Goal: Information Seeking & Learning: Find specific fact

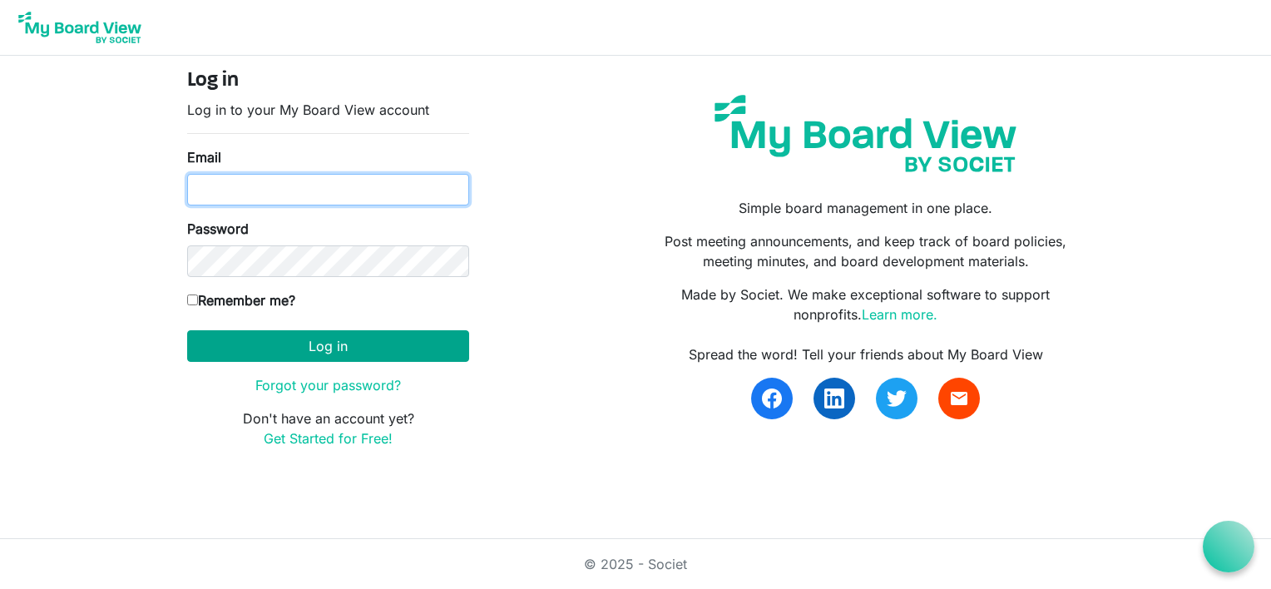
type input "danazemluk@gmail.com"
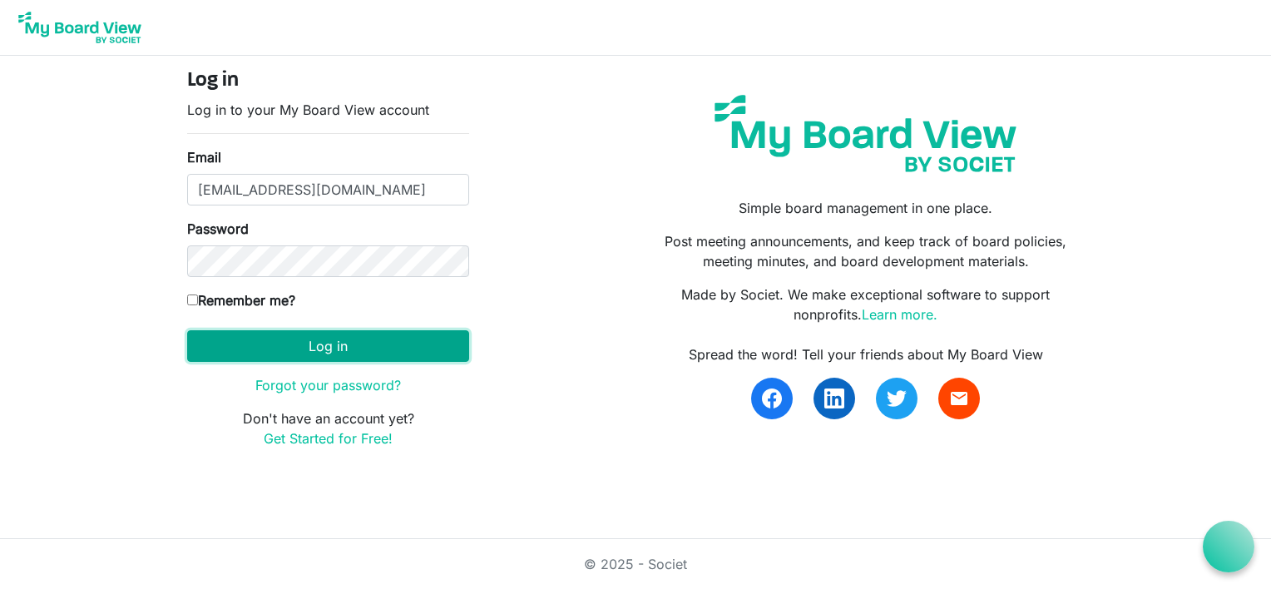
click at [333, 345] on button "Log in" at bounding box center [328, 346] width 282 height 32
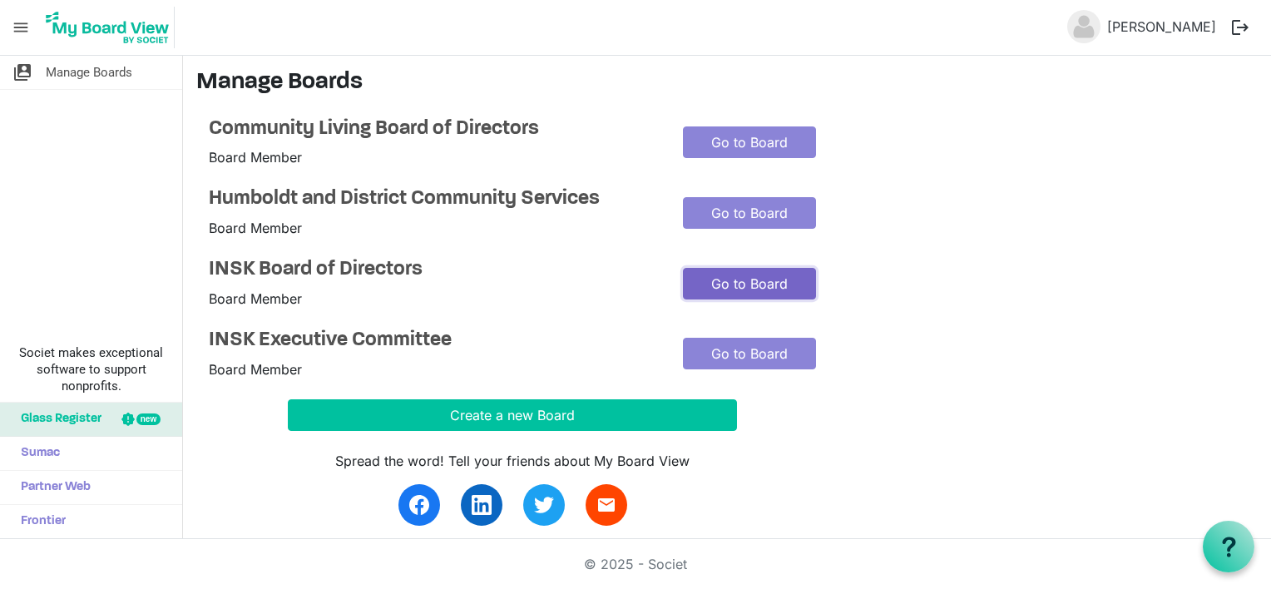
click at [766, 276] on link "Go to Board" at bounding box center [749, 284] width 133 height 32
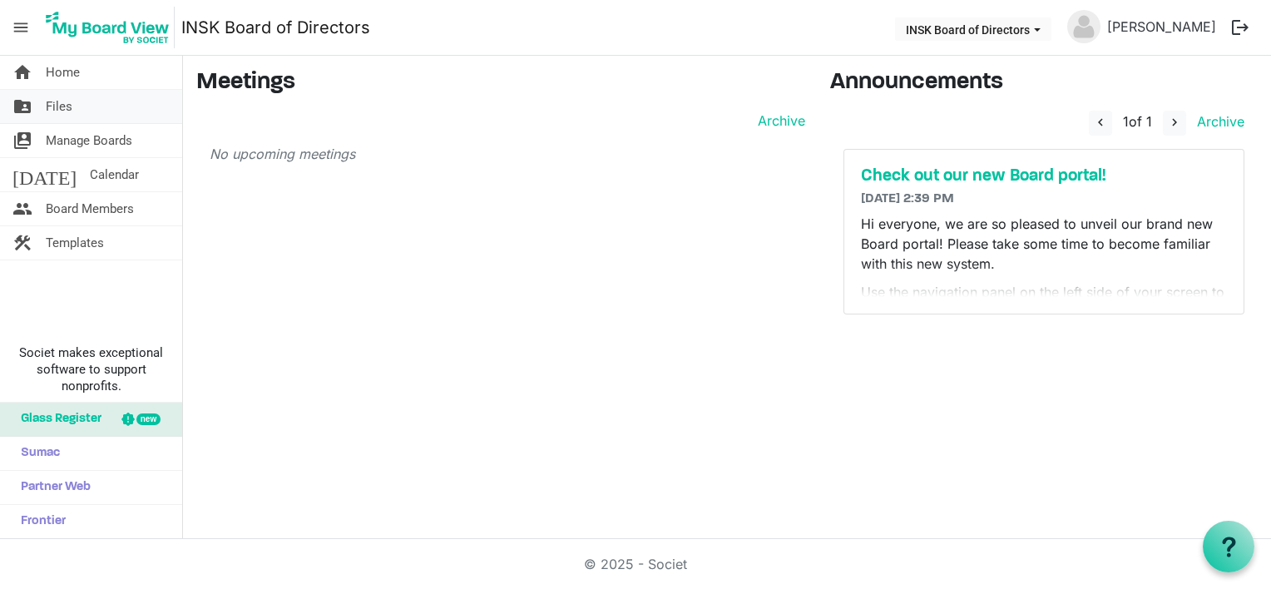
click at [56, 108] on span "Files" at bounding box center [59, 106] width 27 height 33
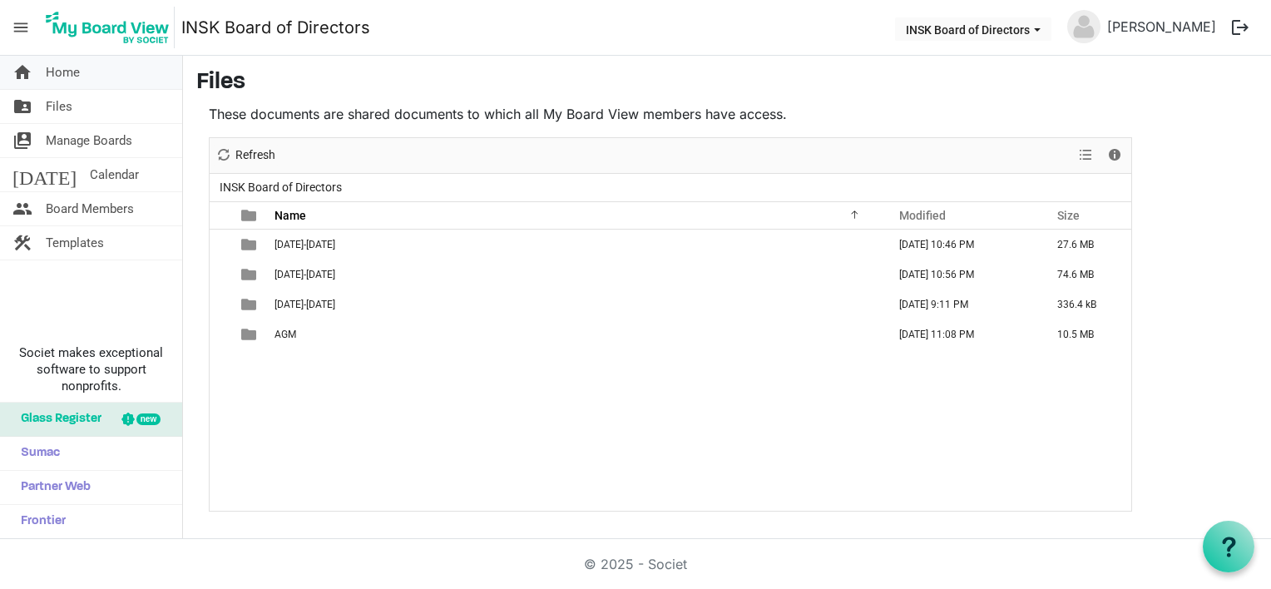
click at [63, 77] on span "Home" at bounding box center [63, 72] width 34 height 33
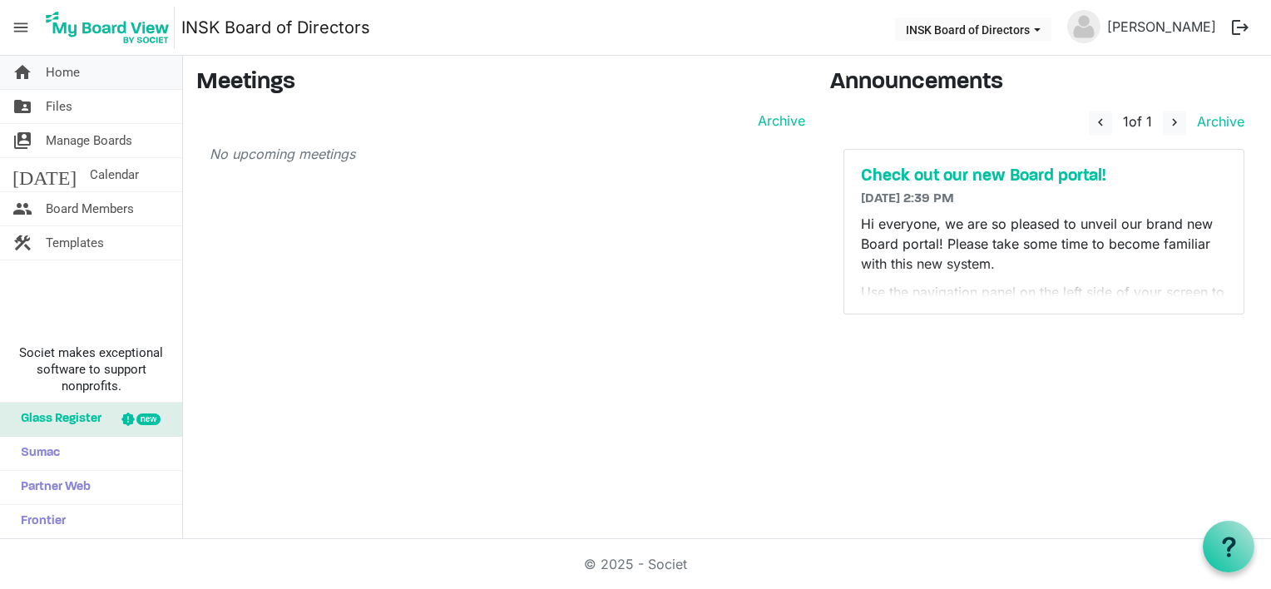
click at [59, 72] on span "Home" at bounding box center [63, 72] width 34 height 33
click at [23, 32] on span "menu" at bounding box center [21, 28] width 32 height 32
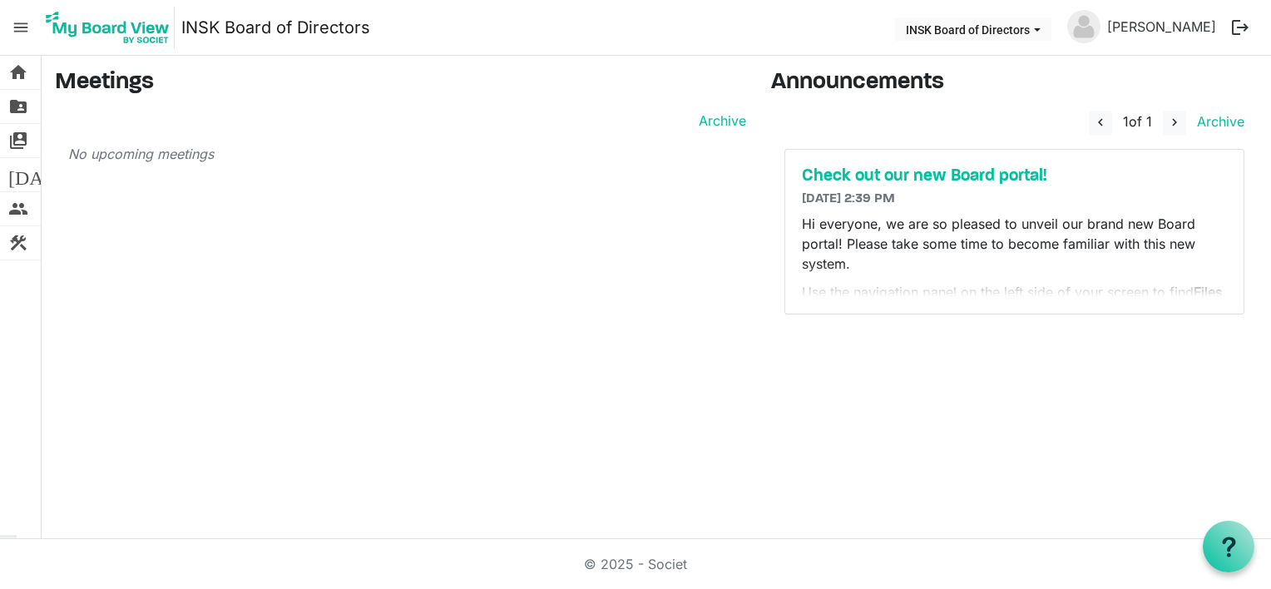
click at [22, 32] on span "menu" at bounding box center [21, 28] width 32 height 32
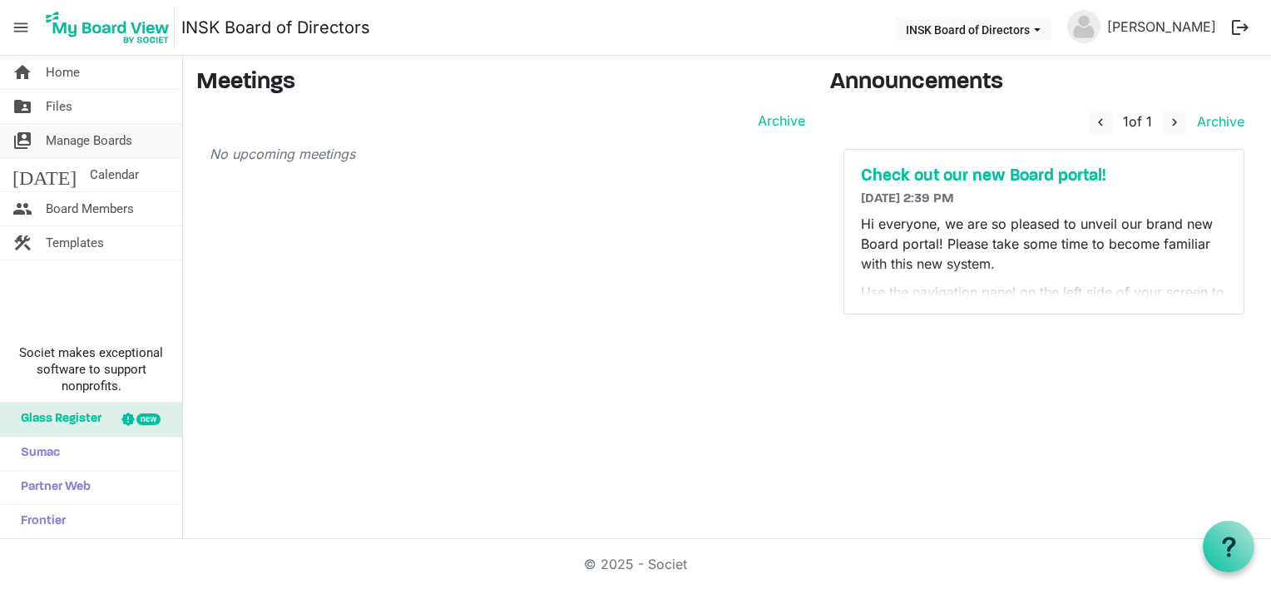
click at [110, 147] on span "Manage Boards" at bounding box center [89, 140] width 87 height 33
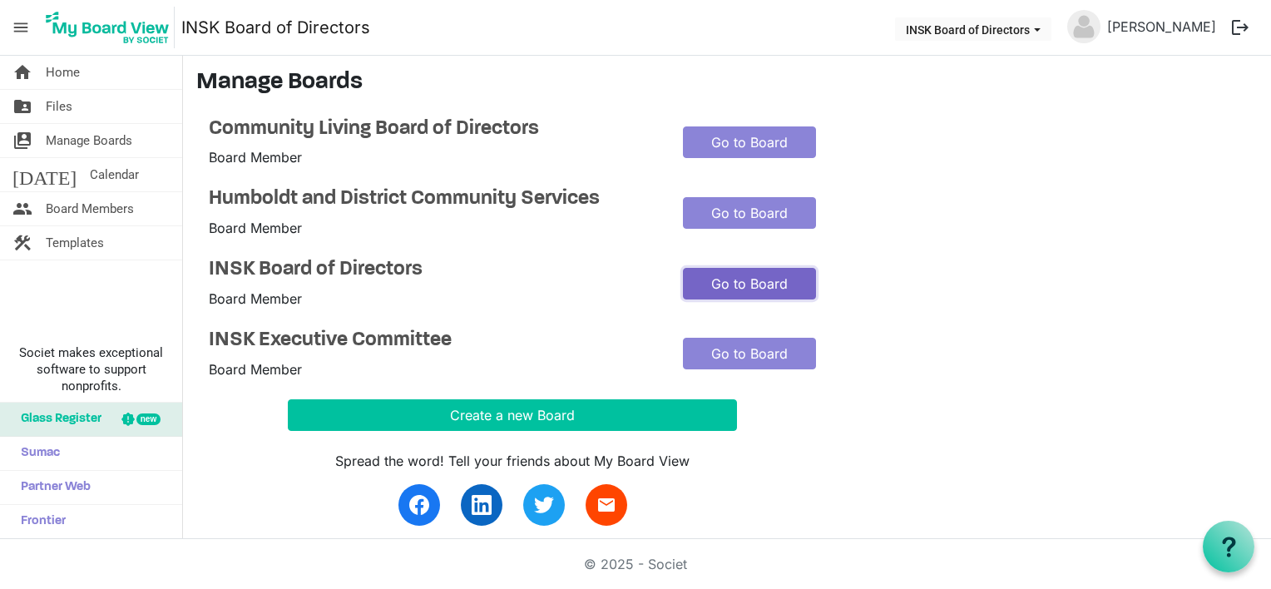
click at [734, 273] on link "Go to Board" at bounding box center [749, 284] width 133 height 32
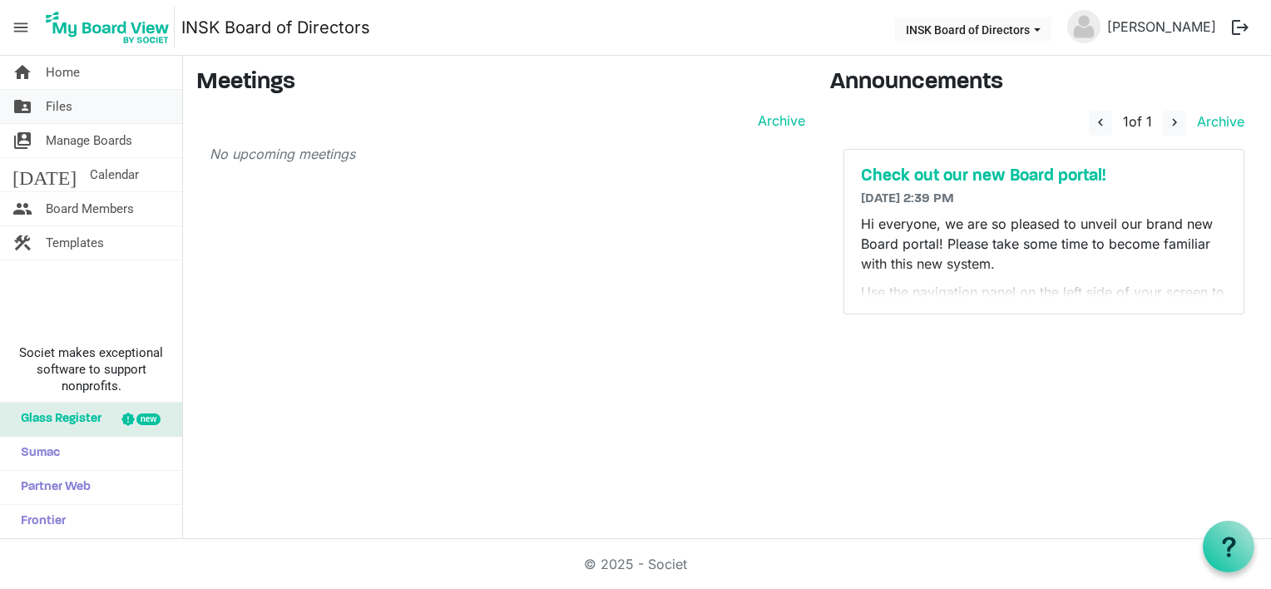
click at [63, 101] on span "Files" at bounding box center [59, 106] width 27 height 33
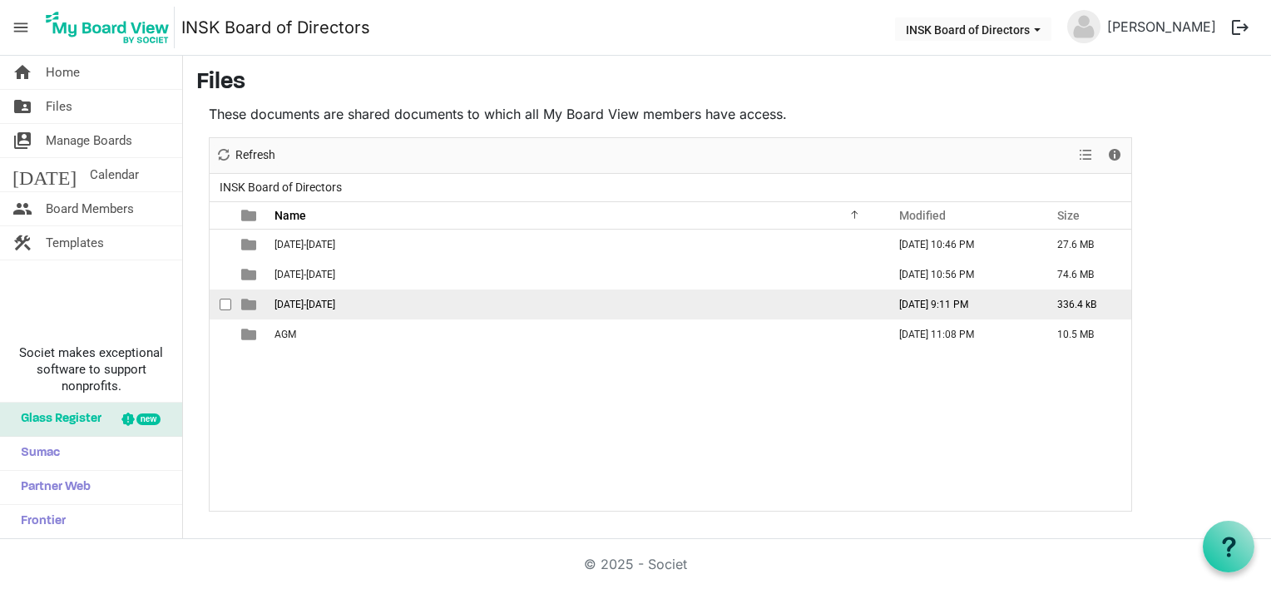
click at [315, 305] on span "[DATE]-[DATE]" at bounding box center [305, 305] width 61 height 12
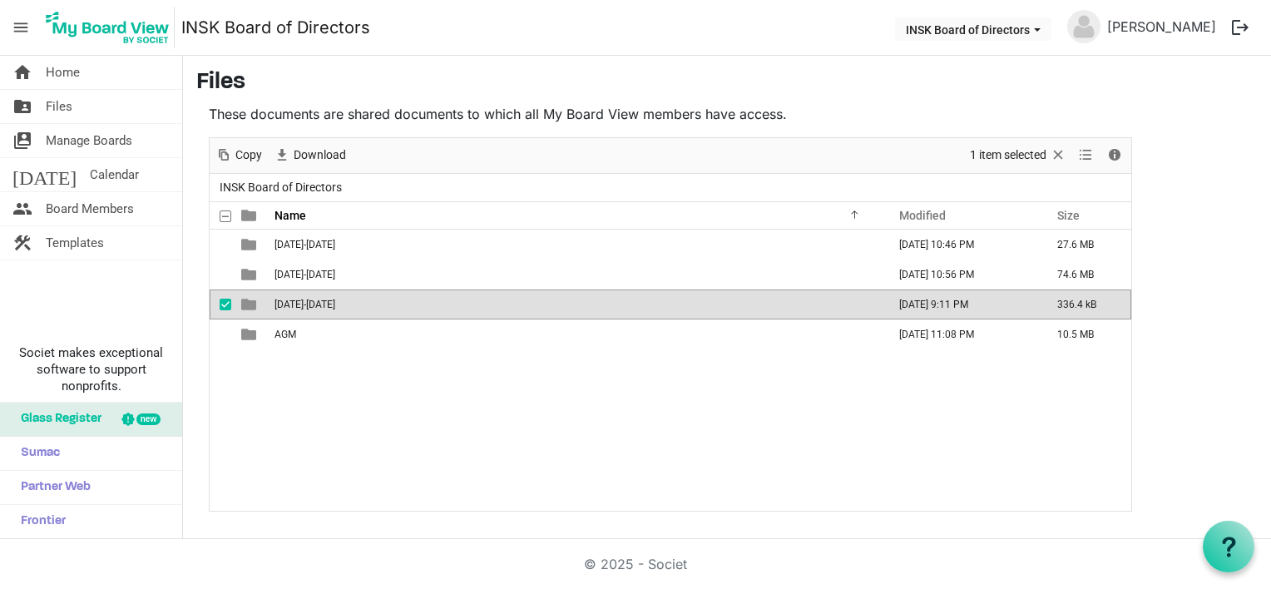
click at [315, 305] on span "2025-2026" at bounding box center [305, 305] width 61 height 12
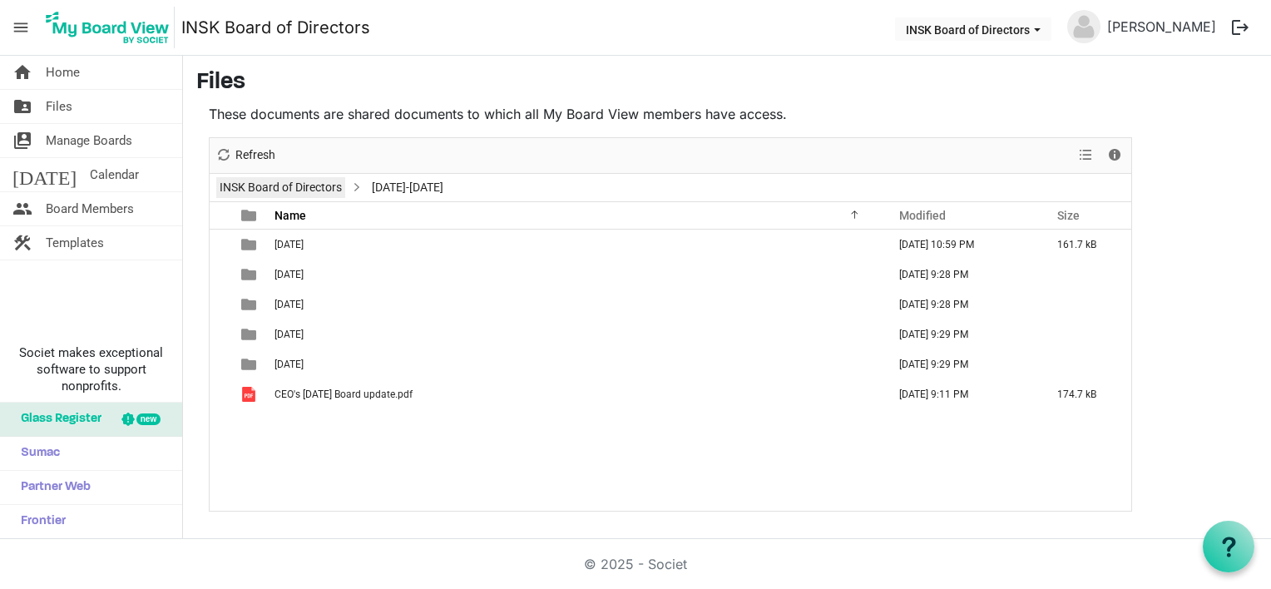
click at [315, 196] on link "INSK Board of Directors" at bounding box center [280, 187] width 129 height 21
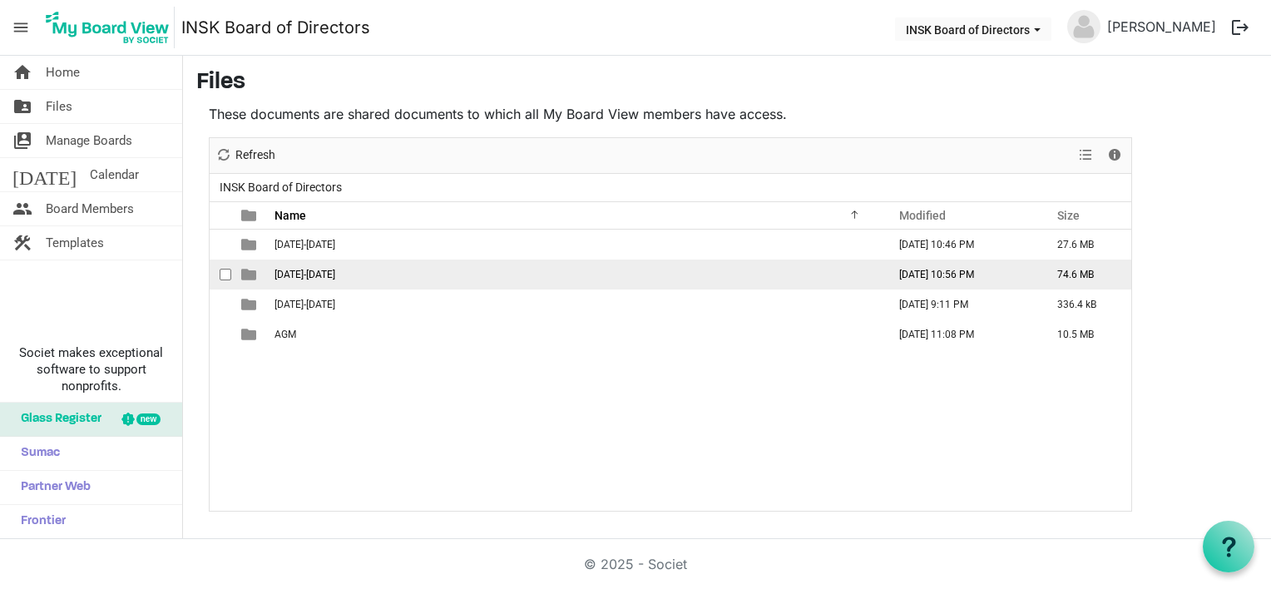
click at [300, 270] on span "2024-2025" at bounding box center [305, 275] width 61 height 12
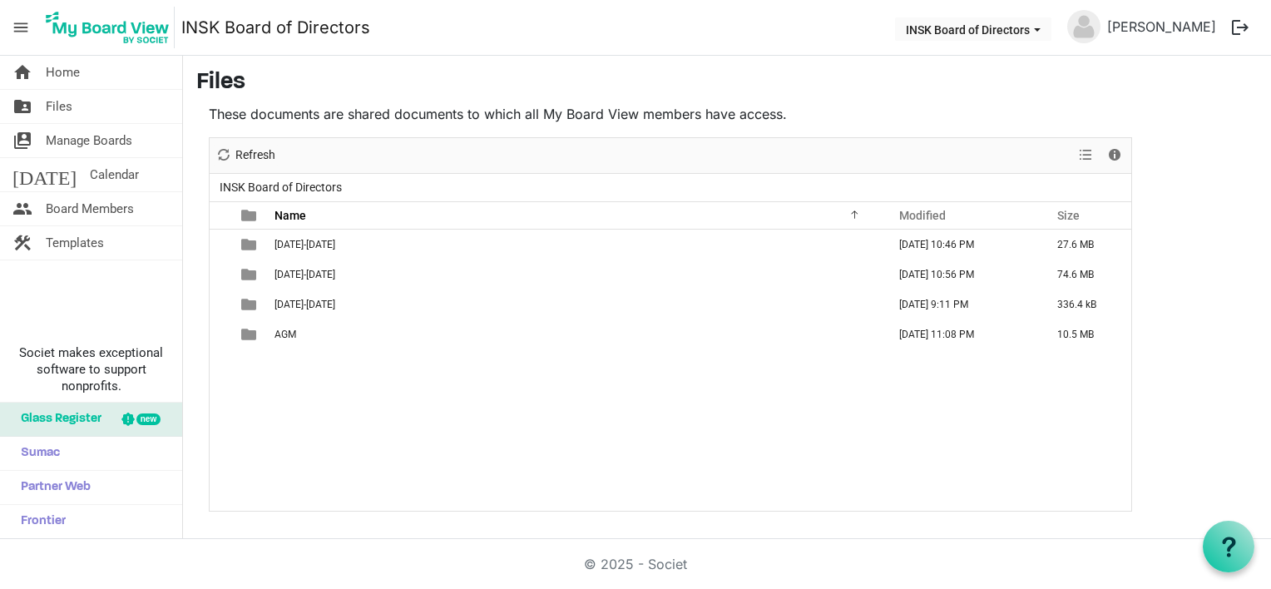
click at [300, 271] on span "2024-2025" at bounding box center [305, 275] width 61 height 12
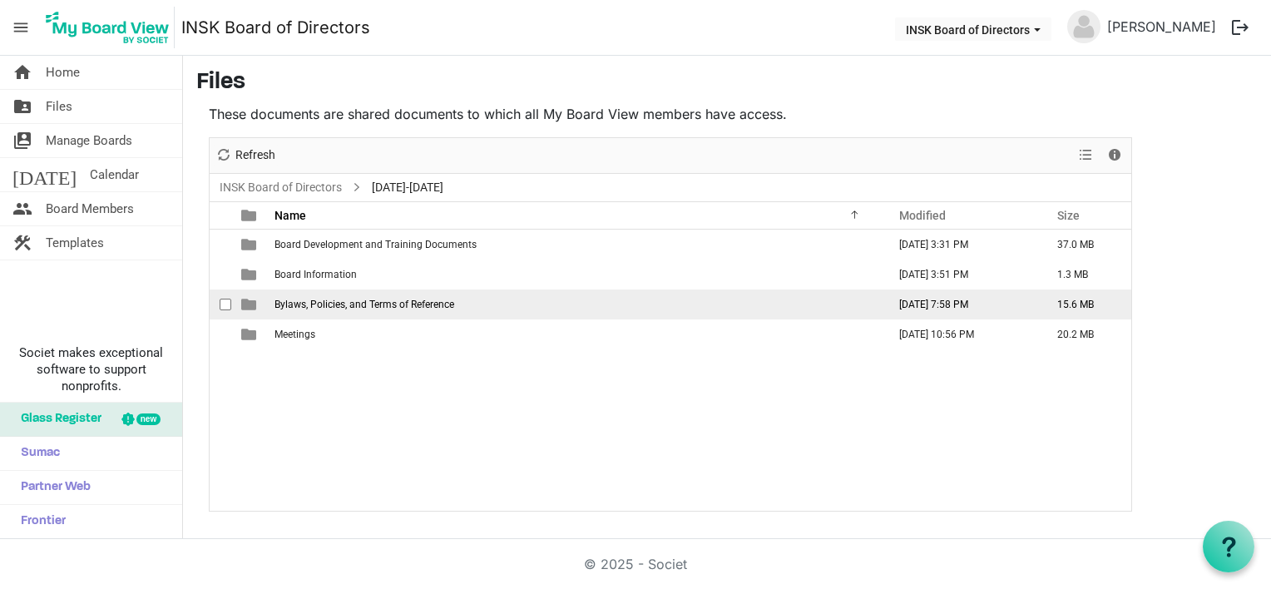
click at [345, 305] on span "Bylaws, Policies, and Terms of Reference" at bounding box center [365, 305] width 180 height 12
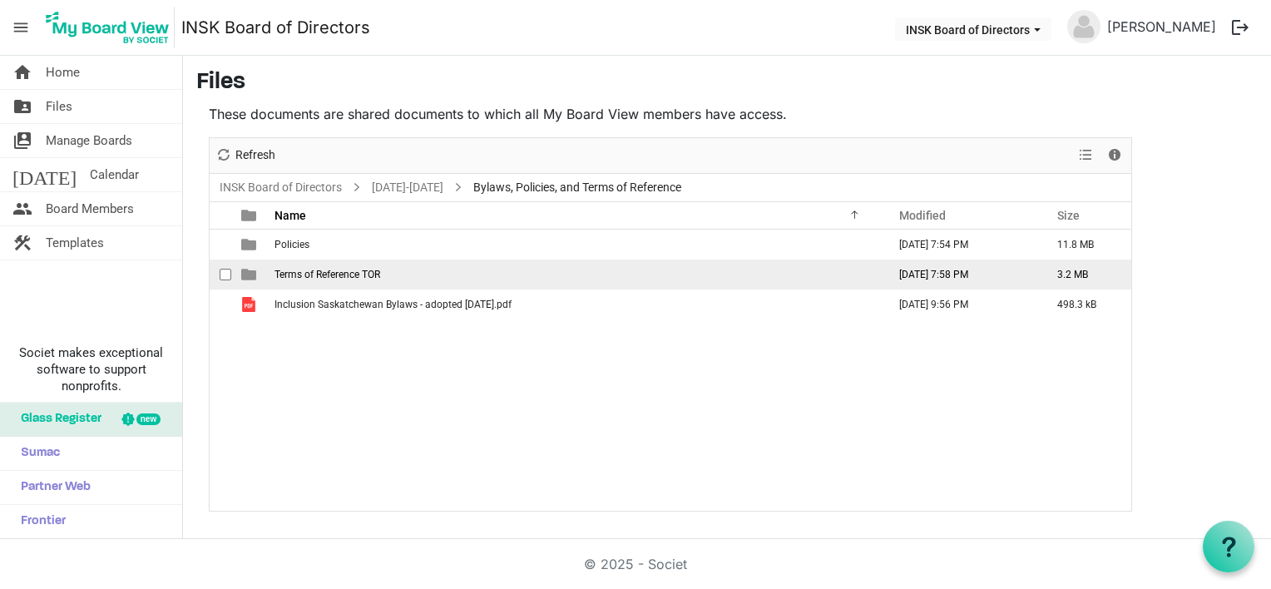
click at [310, 277] on span "Terms of Reference TOR" at bounding box center [328, 275] width 106 height 12
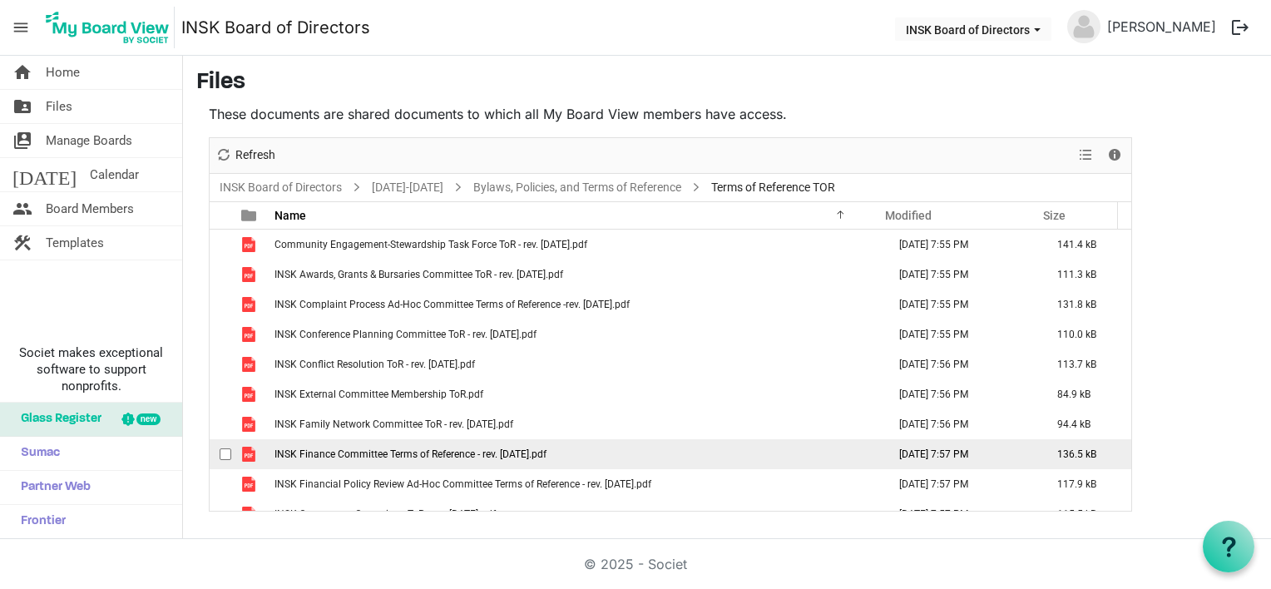
click at [404, 450] on span "INSK Finance Committee Terms of Reference - rev. 2024-10-25.pdf" at bounding box center [411, 454] width 272 height 12
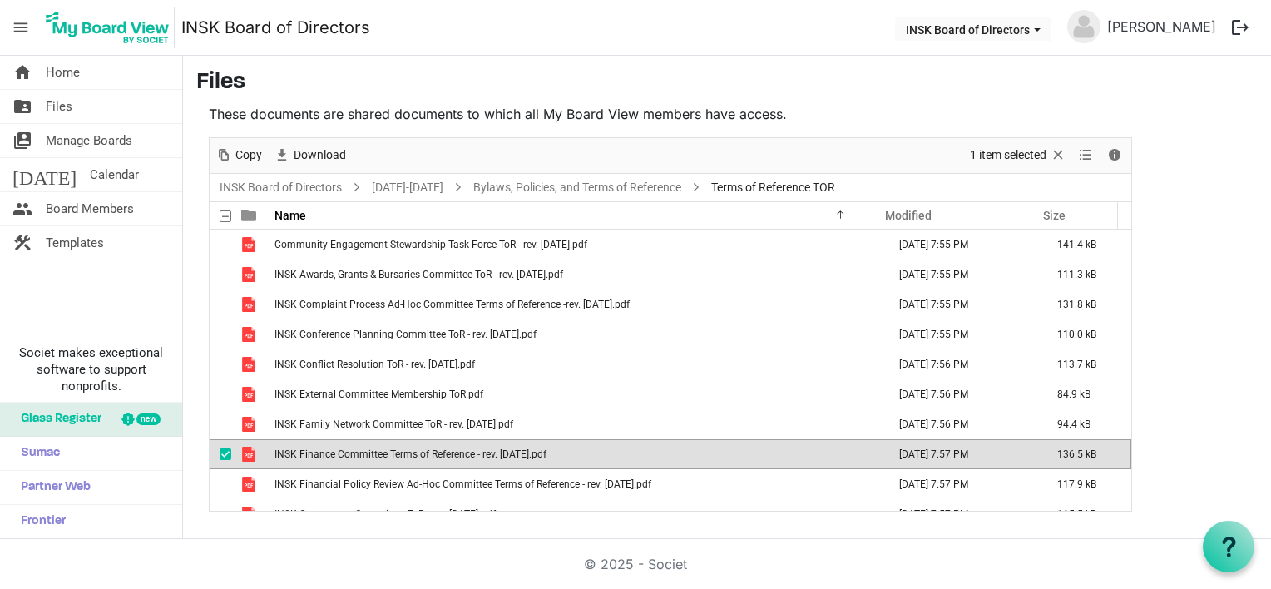
click at [404, 450] on span "INSK Finance Committee Terms of Reference - rev. 2024-10-25.pdf" at bounding box center [411, 454] width 272 height 12
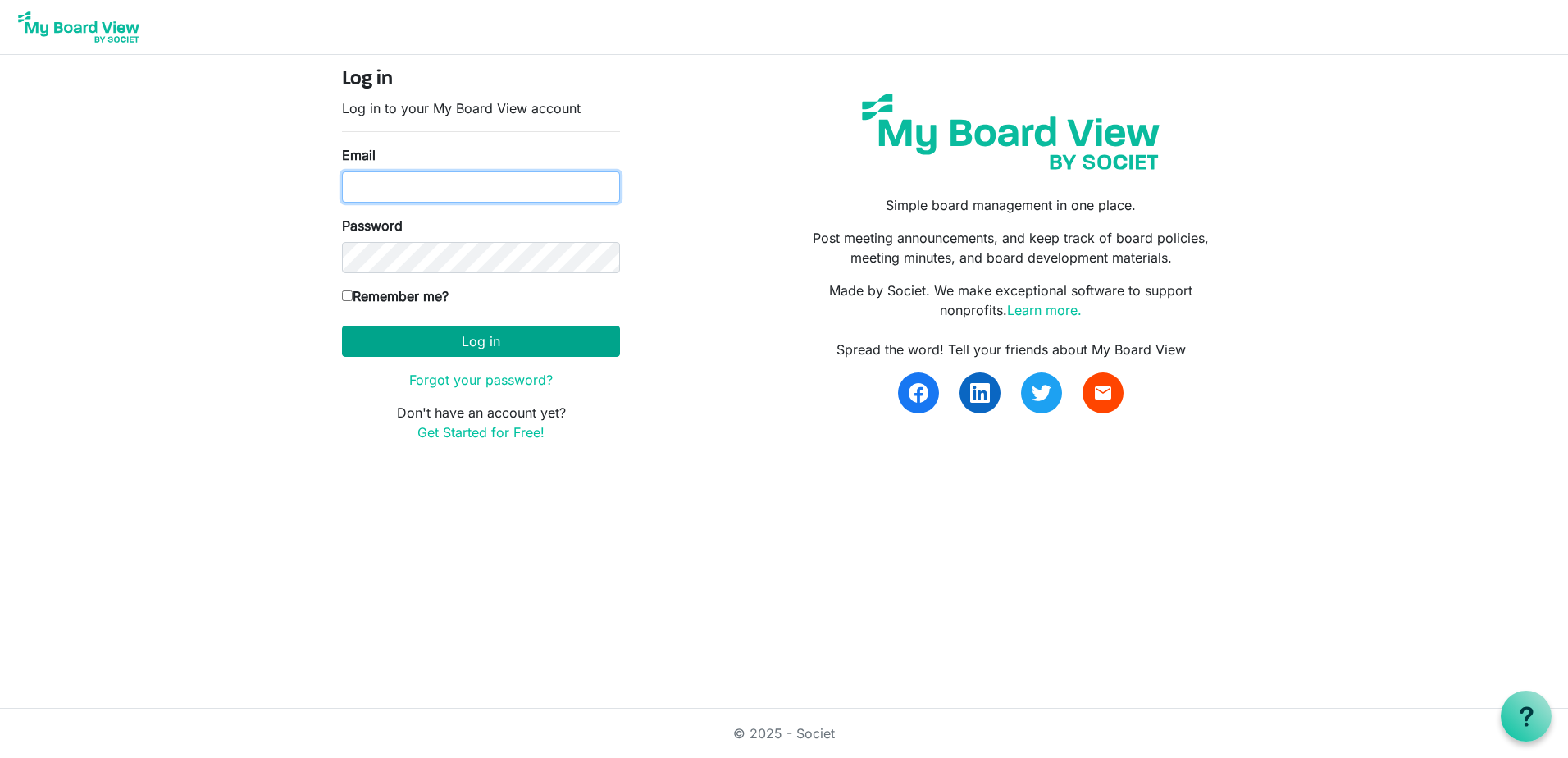
type input "[EMAIL_ADDRESS][DOMAIN_NAME]"
click at [521, 345] on button "Log in" at bounding box center [481, 341] width 278 height 32
